Goal: Task Accomplishment & Management: Manage account settings

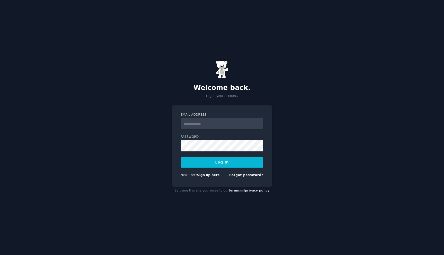
click at [218, 122] on input "Email Address" at bounding box center [222, 123] width 83 height 11
type input "**********"
click at [219, 166] on button "Log In" at bounding box center [222, 162] width 83 height 11
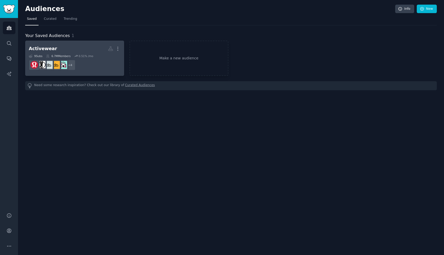
click at [89, 64] on dd "r/ethicalfashion, r/laundry, r/smallbusiness, r/SustainableFashion + 4" at bounding box center [75, 65] width 92 height 14
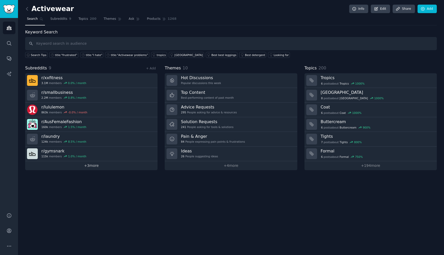
click at [80, 164] on link "+ 3 more" at bounding box center [91, 165] width 132 height 9
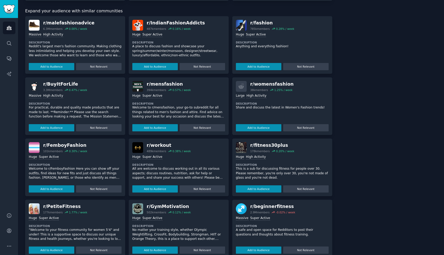
scroll to position [194, 0]
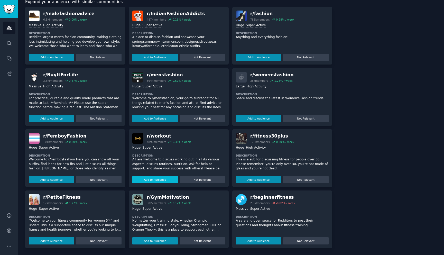
click at [156, 177] on button "Add to Audience" at bounding box center [155, 179] width 46 height 7
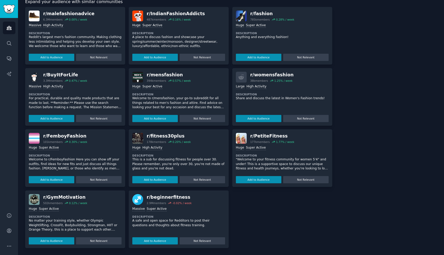
scroll to position [236, 0]
click at [154, 239] on button "Add to Audience" at bounding box center [155, 240] width 46 height 7
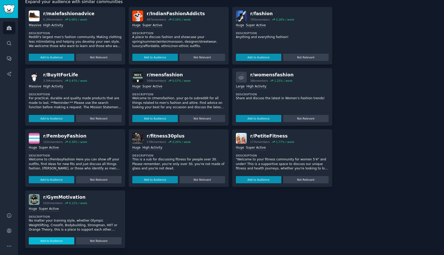
click at [51, 242] on button "Add to Audience" at bounding box center [52, 240] width 46 height 7
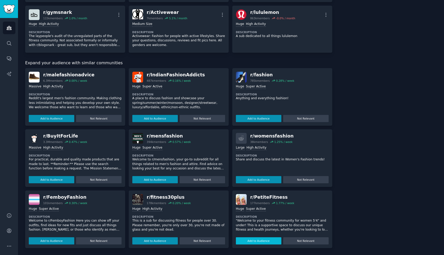
click at [253, 242] on button "Add to Audience" at bounding box center [259, 240] width 46 height 7
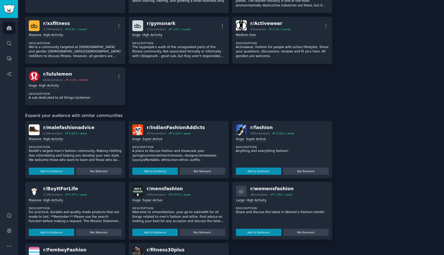
scroll to position [172, 0]
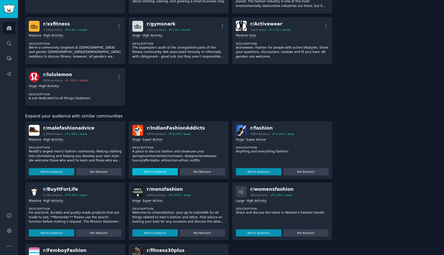
click at [148, 172] on button "Add to Audience" at bounding box center [155, 171] width 46 height 7
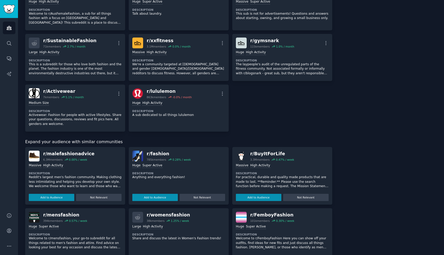
scroll to position [234, 0]
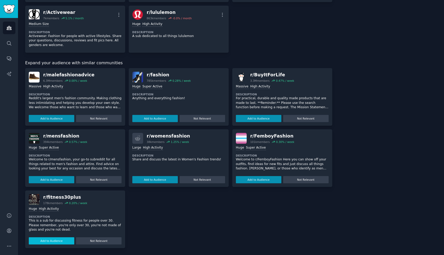
click at [64, 243] on button "Add to Audience" at bounding box center [52, 240] width 46 height 7
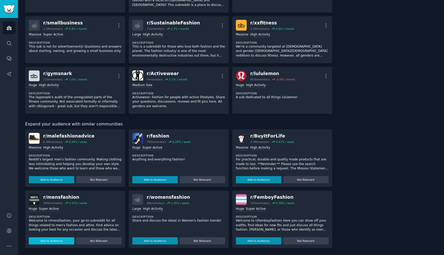
click at [63, 239] on button "Add to Audience" at bounding box center [52, 240] width 46 height 7
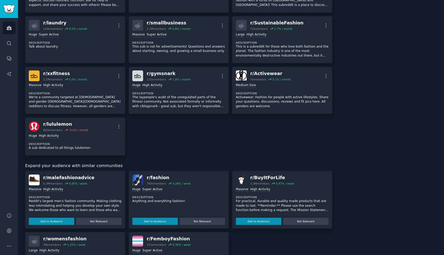
click at [57, 241] on div "r/ womensfashion" at bounding box center [64, 239] width 43 height 6
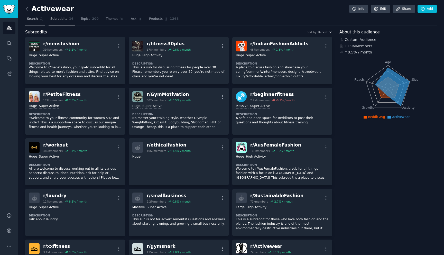
click at [30, 22] on link "Search" at bounding box center [35, 20] width 20 height 11
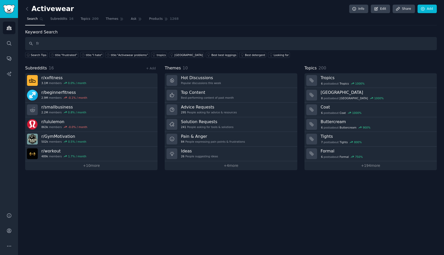
type input "f"
type input "activewear"
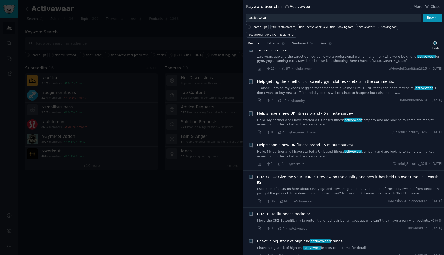
scroll to position [569, 0]
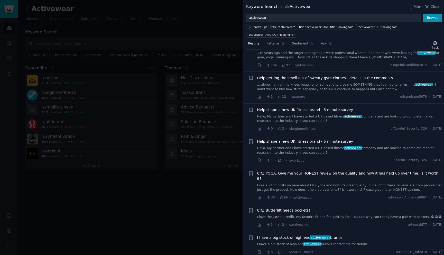
click at [365, 148] on link "Hello, My partner and I have started a UK based fitness activewear company and …" at bounding box center [349, 150] width 185 height 9
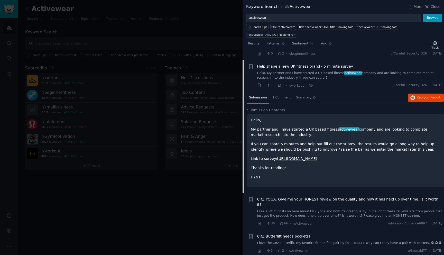
scroll to position [649, 0]
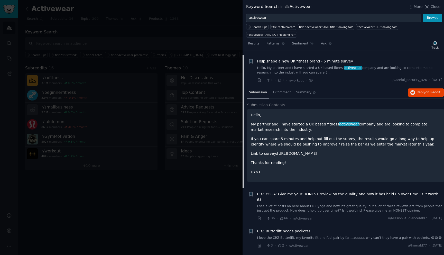
click at [317, 151] on link "[URL][DOMAIN_NAME]" at bounding box center [297, 153] width 40 height 4
click at [164, 21] on div at bounding box center [222, 127] width 444 height 255
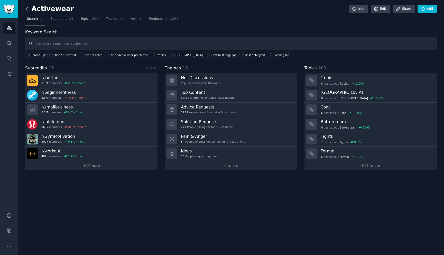
click at [28, 11] on icon at bounding box center [26, 8] width 5 height 5
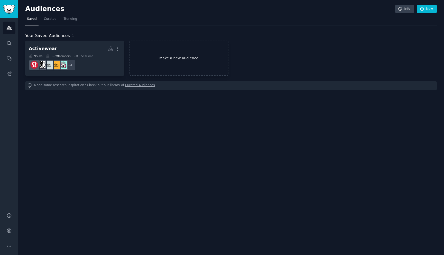
click at [175, 58] on link "Make a new audience" at bounding box center [179, 58] width 99 height 35
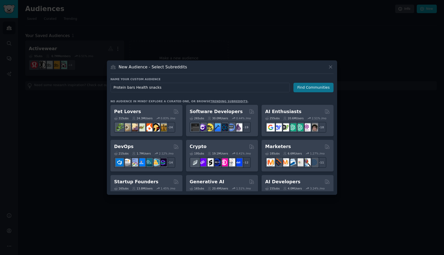
type input "Protein bars Health snacks"
click at [312, 87] on button "Find Communities" at bounding box center [314, 88] width 40 height 10
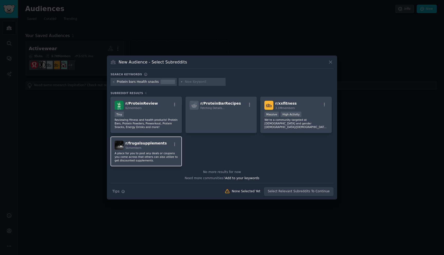
scroll to position [1, 0]
click at [206, 82] on input "text" at bounding box center [204, 82] width 39 height 5
click at [180, 82] on icon at bounding box center [181, 81] width 3 height 3
click at [195, 83] on input "matcha" at bounding box center [204, 82] width 39 height 5
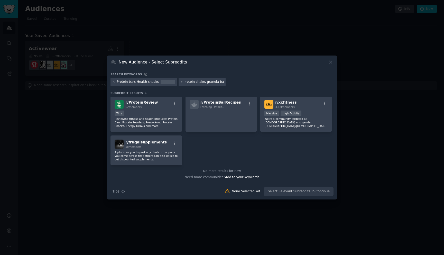
type input "matcha, protein shake, granola bar"
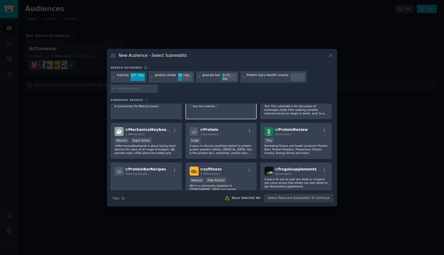
scroll to position [61, 0]
click at [234, 140] on div "Large" at bounding box center [221, 140] width 63 height 6
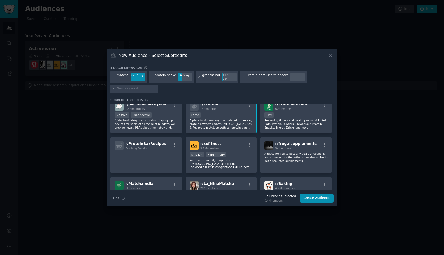
scroll to position [79, 0]
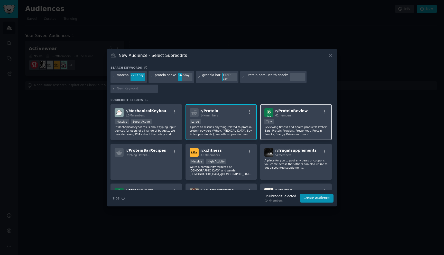
click at [291, 130] on p "Reviewing fitness and health products! Protein Bars, Protein Powders, Preworkou…" at bounding box center [296, 130] width 63 height 11
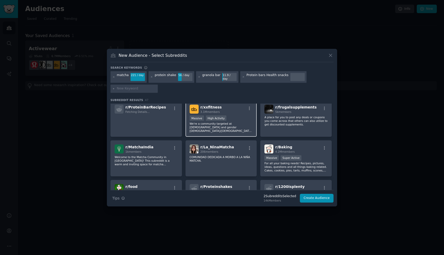
scroll to position [132, 0]
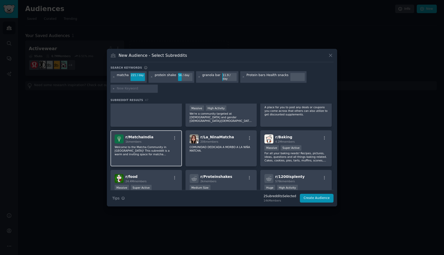
click at [160, 155] on div "r/ MatchaIndia 1k members Welcome to the Matcha Community in [GEOGRAPHIC_DATA]!…" at bounding box center [146, 148] width 71 height 36
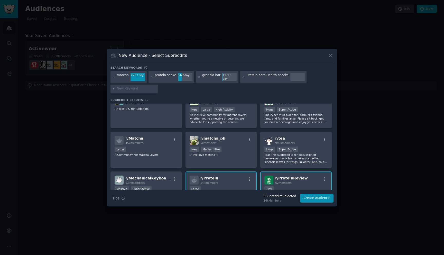
scroll to position [0, 0]
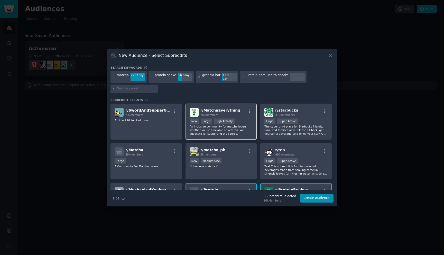
click at [246, 119] on div ">= 80th percentile for submissions / day New Large High Activity" at bounding box center [221, 122] width 63 height 6
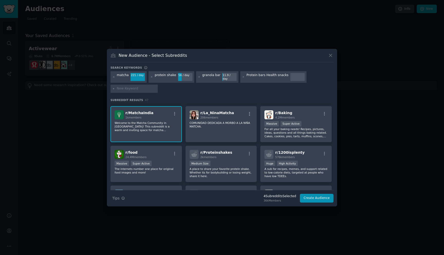
scroll to position [157, 0]
click at [228, 160] on div "Medium Size" at bounding box center [221, 163] width 63 height 6
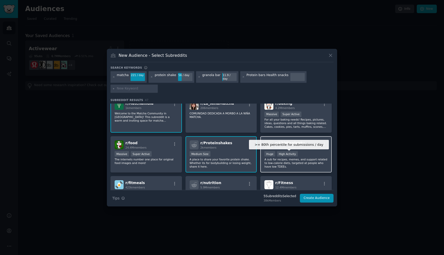
scroll to position [165, 0]
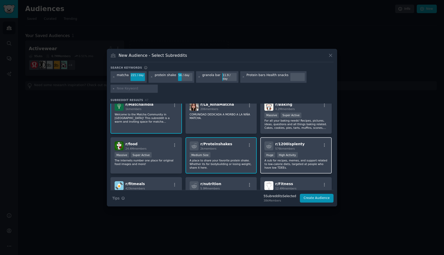
click at [292, 156] on div ">= 80th percentile for submissions / day Huge High Activity" at bounding box center [296, 155] width 63 height 6
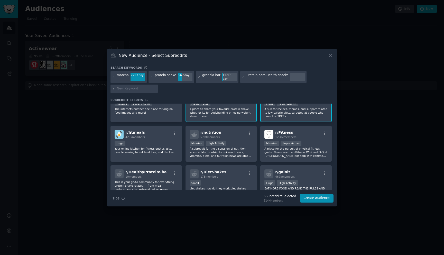
scroll to position [216, 0]
click at [149, 138] on div "r/ fitmeals 423k members Huge Your online kitchen for fitness enthusiasts, peop…" at bounding box center [146, 143] width 71 height 36
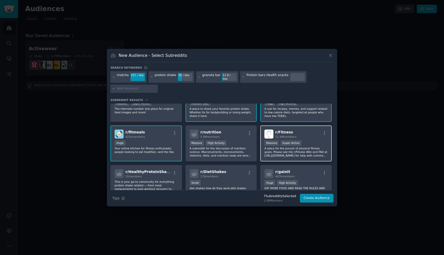
click at [312, 136] on div "r/ Fitness 12.4M members" at bounding box center [296, 134] width 63 height 9
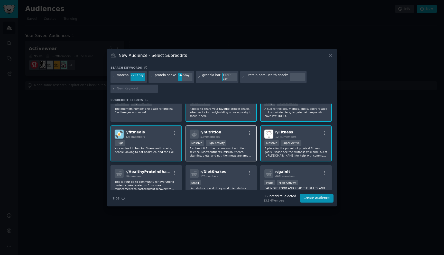
click at [216, 135] on span "5.9M members" at bounding box center [211, 136] width 20 height 3
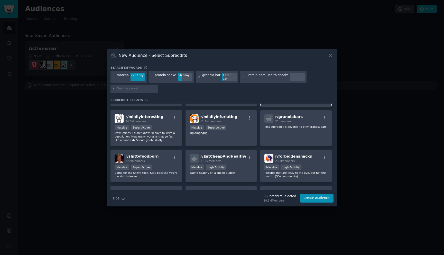
scroll to position [349, 0]
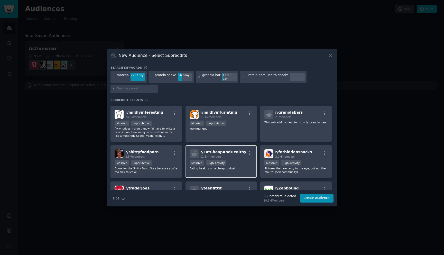
click at [206, 172] on div "r/ EatCheapAndHealthy 11.3M members Massive High Activity Eating healthy on a c…" at bounding box center [221, 161] width 71 height 33
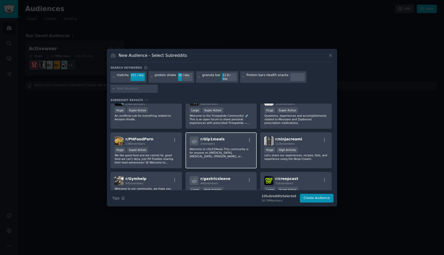
scroll to position [507, 0]
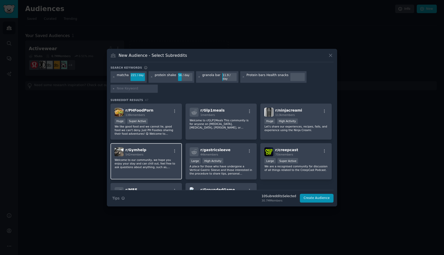
click at [147, 171] on div "r/ Gymhelp 542 members Welcome to our community, we hope you enjoy your stay an…" at bounding box center [146, 161] width 71 height 36
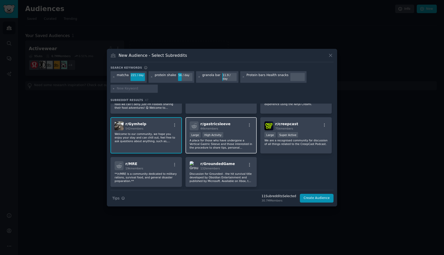
scroll to position [547, 0]
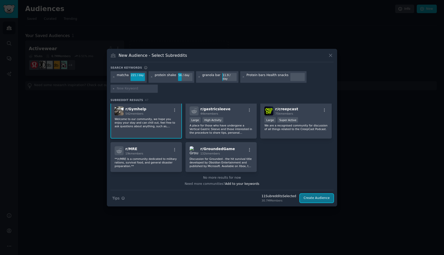
click at [322, 197] on button "Create Audience" at bounding box center [317, 198] width 34 height 9
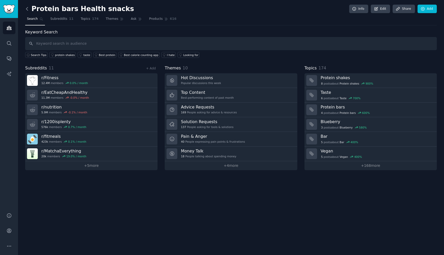
click at [26, 11] on icon at bounding box center [26, 8] width 5 height 5
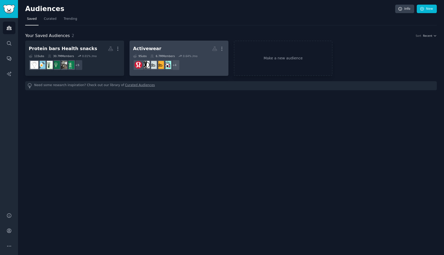
click at [195, 66] on dd "r/ethicalfashion, r/laundry, r/smallbusiness, r/SustainableFashion + 4" at bounding box center [179, 65] width 92 height 14
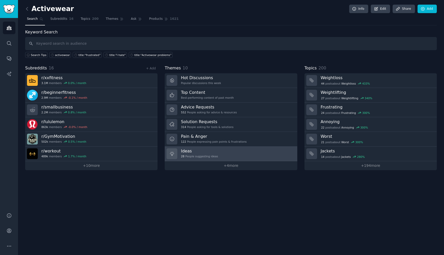
click at [259, 152] on link "Ideas 28 People suggesting ideas" at bounding box center [231, 154] width 132 height 15
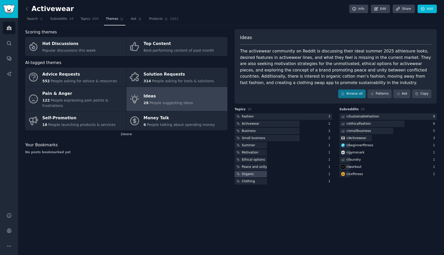
click at [261, 174] on div at bounding box center [251, 174] width 32 height 6
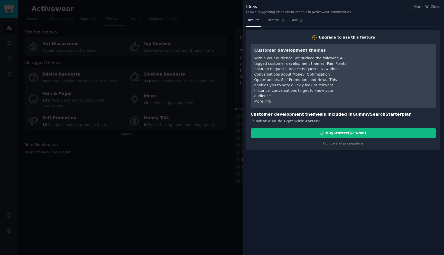
click at [253, 119] on icon at bounding box center [253, 121] width 5 height 5
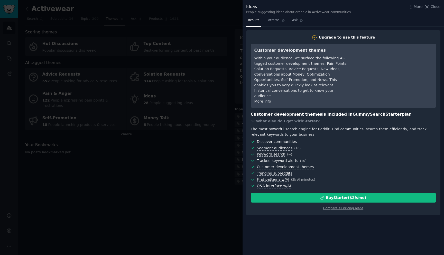
click at [227, 159] on div at bounding box center [222, 127] width 444 height 255
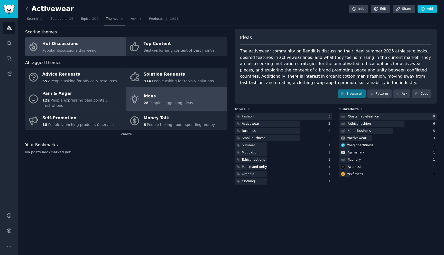
click at [93, 53] on link "Hot Discussions Popular discussions this week" at bounding box center [75, 46] width 101 height 19
